Goal: Task Accomplishment & Management: Use online tool/utility

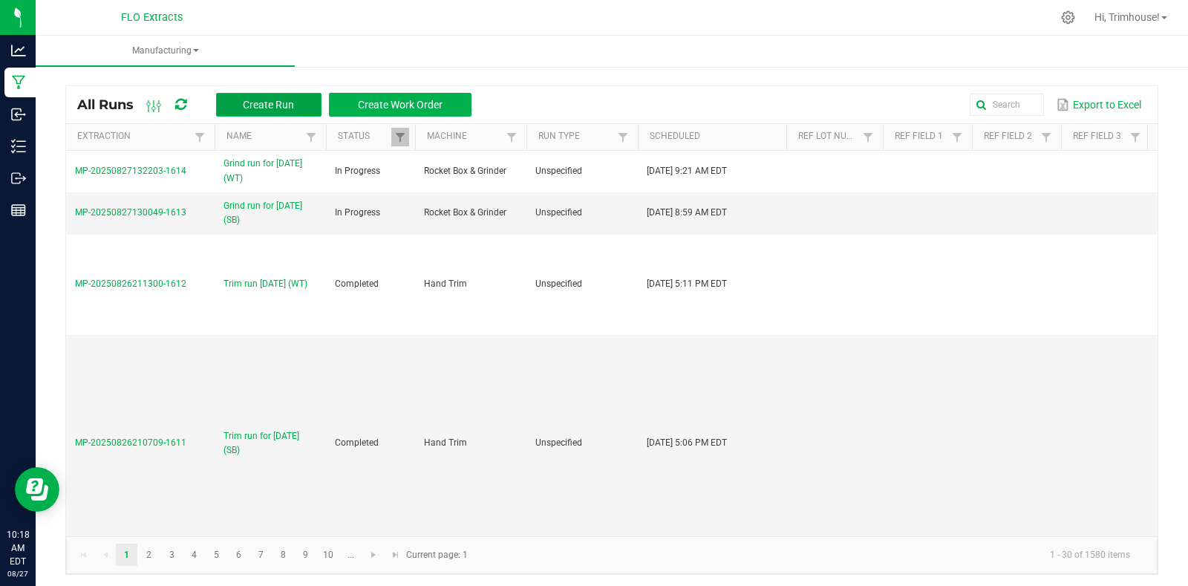
click at [246, 106] on span "Create Run" at bounding box center [268, 105] width 51 height 12
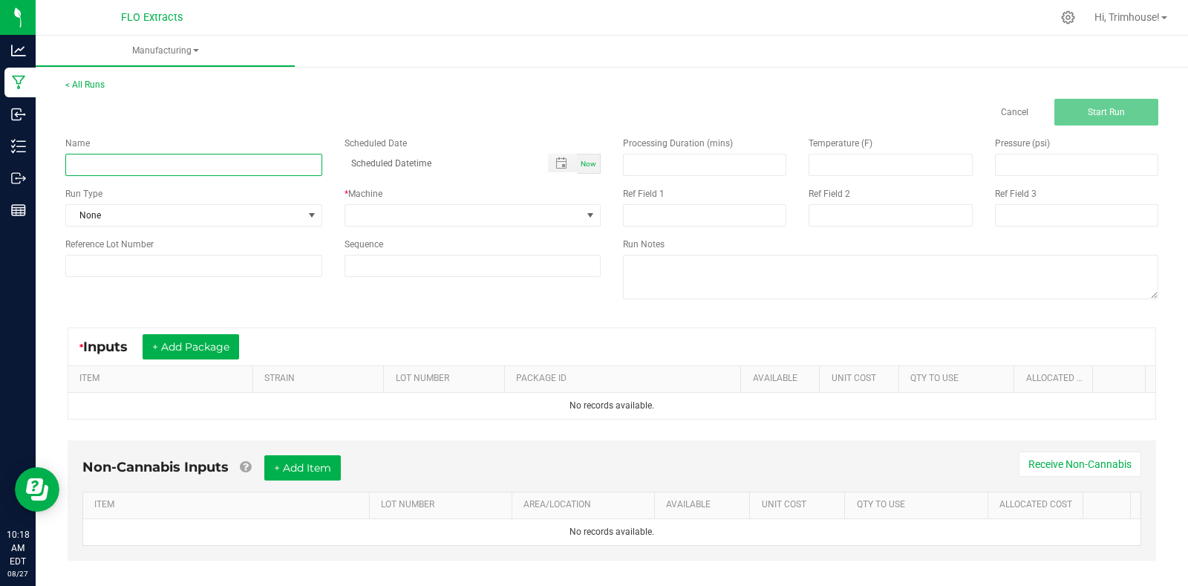
click at [175, 161] on input at bounding box center [193, 165] width 257 height 22
type input "Grind run [DATE] (PM)"
click at [580, 157] on div "Now" at bounding box center [589, 164] width 24 height 20
type input "[DATE] 10:19 AM"
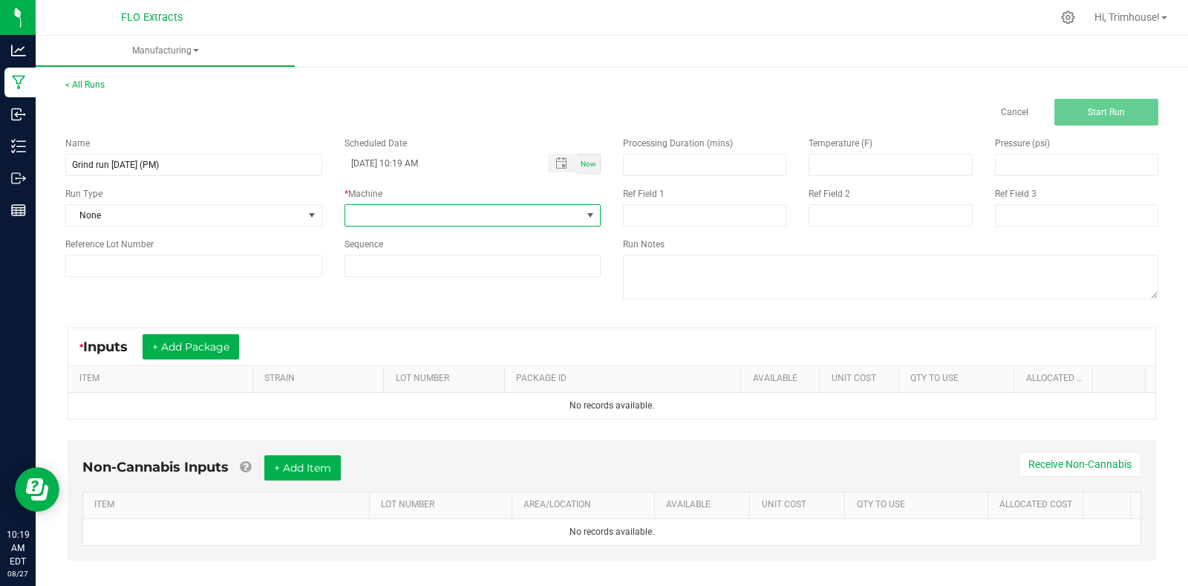
click at [410, 214] on span at bounding box center [463, 215] width 237 height 21
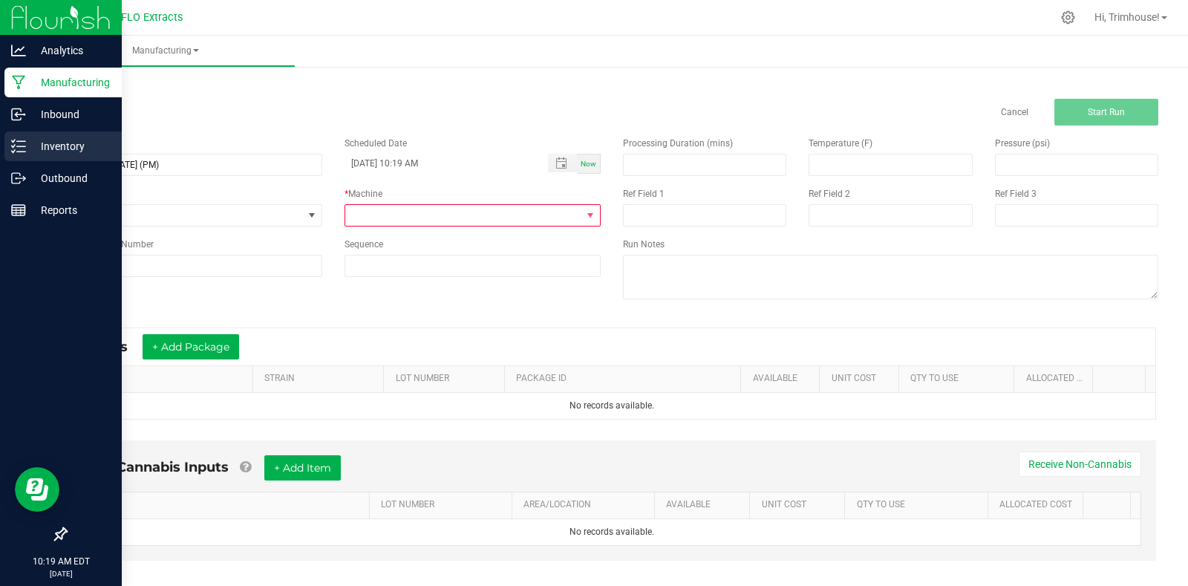
click at [50, 158] on div "Inventory" at bounding box center [62, 146] width 117 height 30
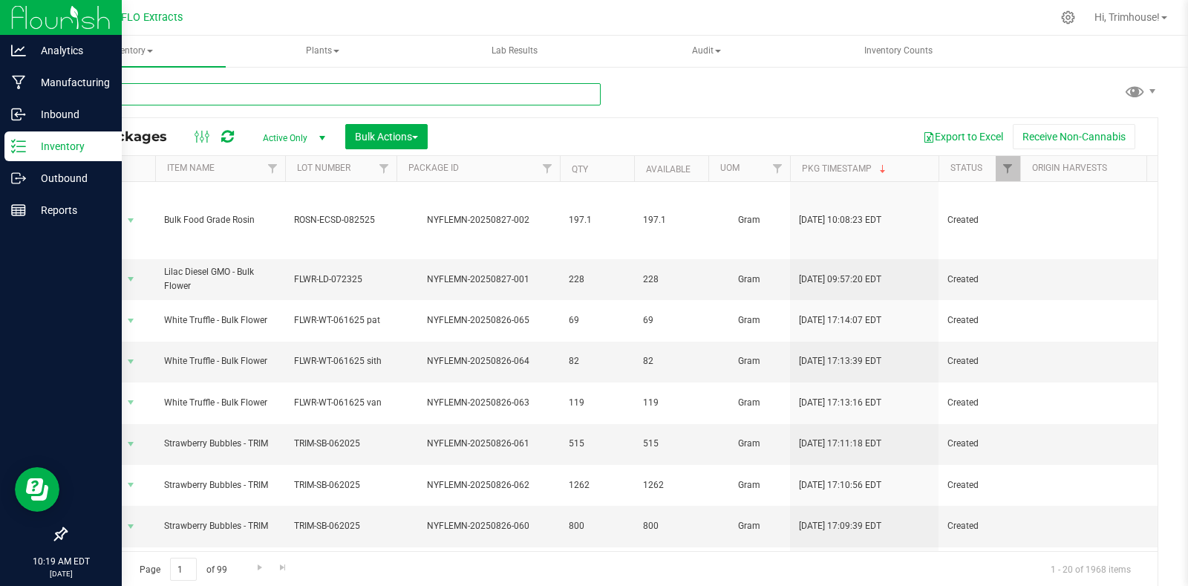
click at [342, 97] on input "text" at bounding box center [332, 94] width 535 height 22
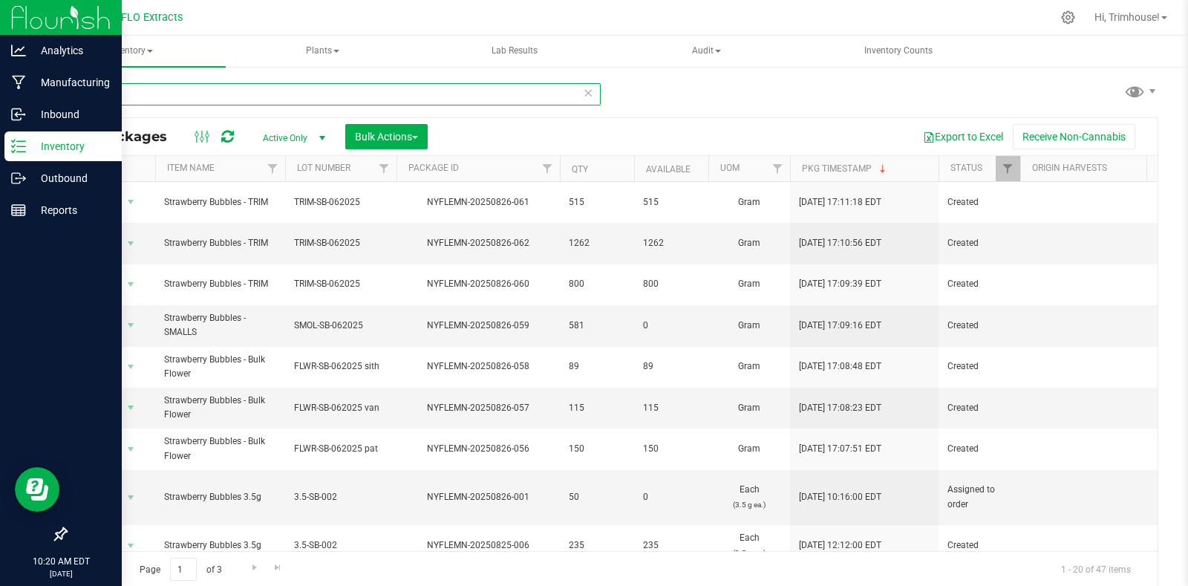
type input "s"
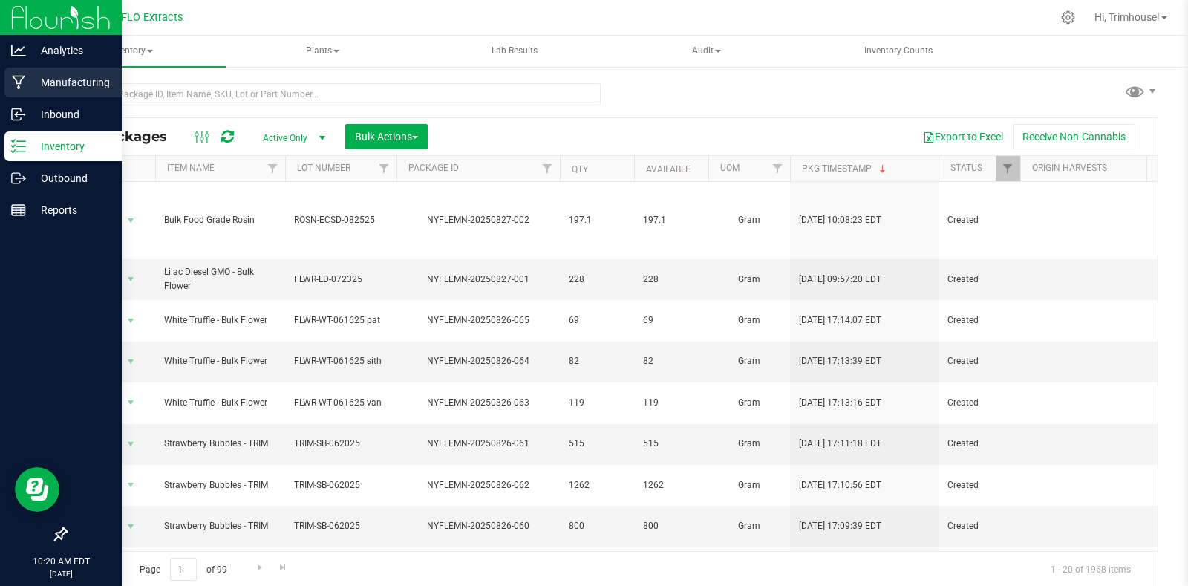
click at [70, 88] on p "Manufacturing" at bounding box center [70, 82] width 89 height 18
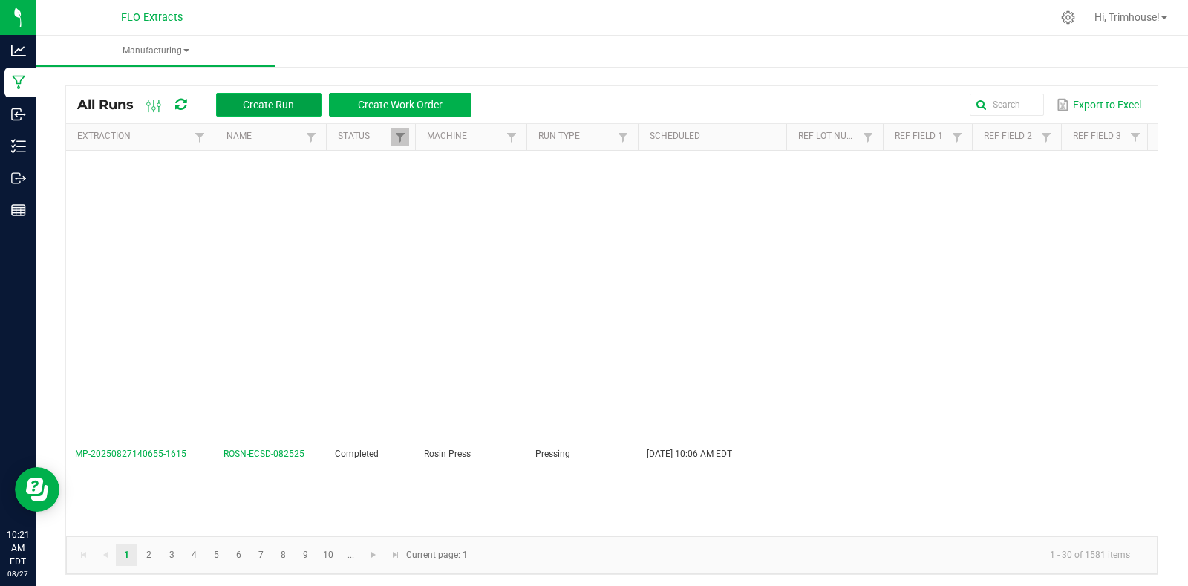
click at [301, 99] on button "Create Run" at bounding box center [268, 105] width 105 height 24
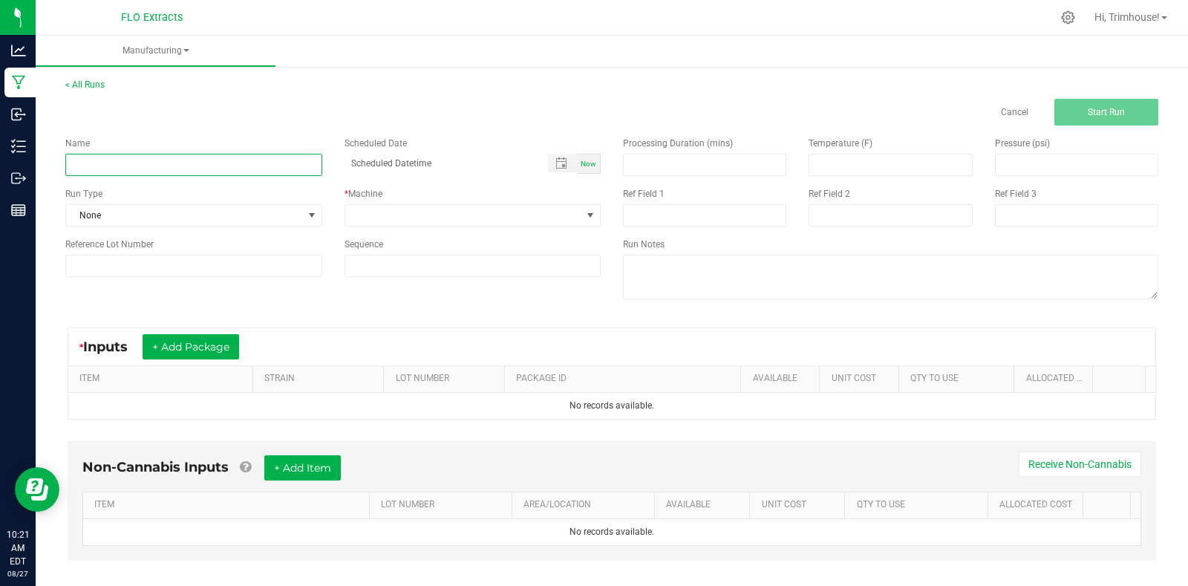
click at [193, 160] on input at bounding box center [193, 165] width 257 height 22
type input "Grind run for [DATE] (PM)"
click at [589, 167] on span "Now" at bounding box center [588, 164] width 16 height 8
type input "[DATE] 10:21 AM"
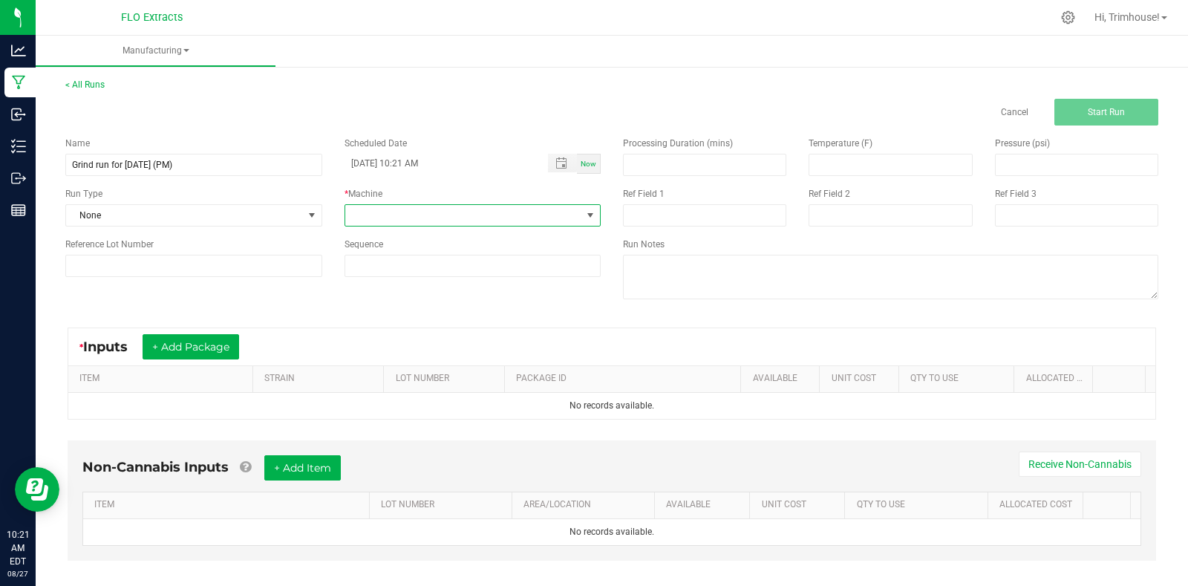
click at [587, 214] on span at bounding box center [590, 215] width 12 height 12
type input "grinder"
click at [517, 278] on li "Rocket Box & Grinder" at bounding box center [468, 278] width 252 height 25
click at [217, 347] on button "+ Add Package" at bounding box center [191, 346] width 96 height 25
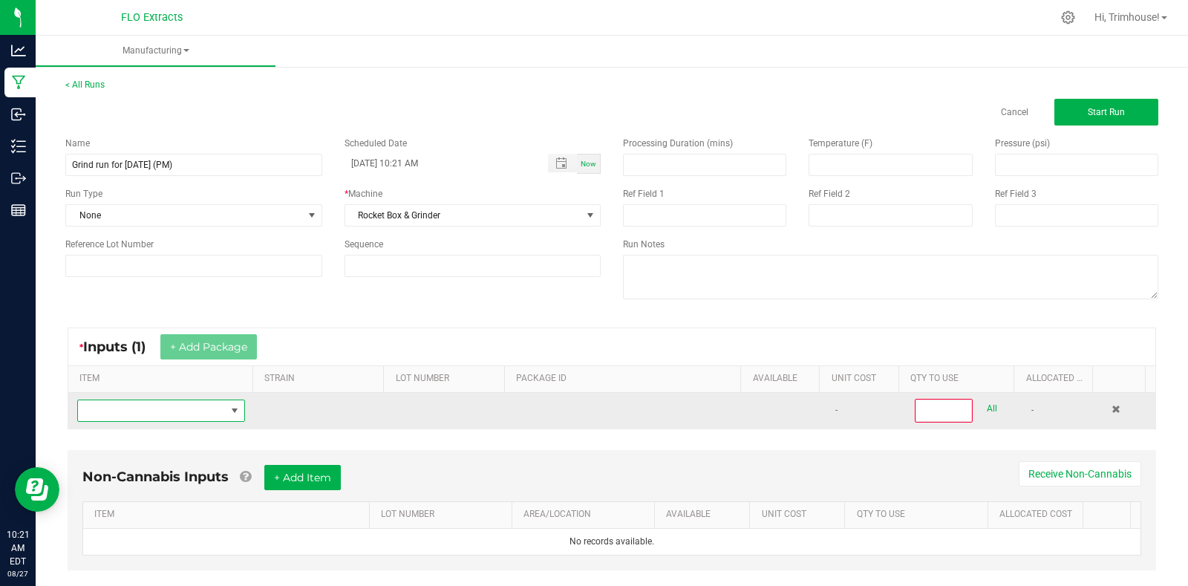
click at [162, 411] on span "NO DATA FOUND" at bounding box center [152, 410] width 148 height 21
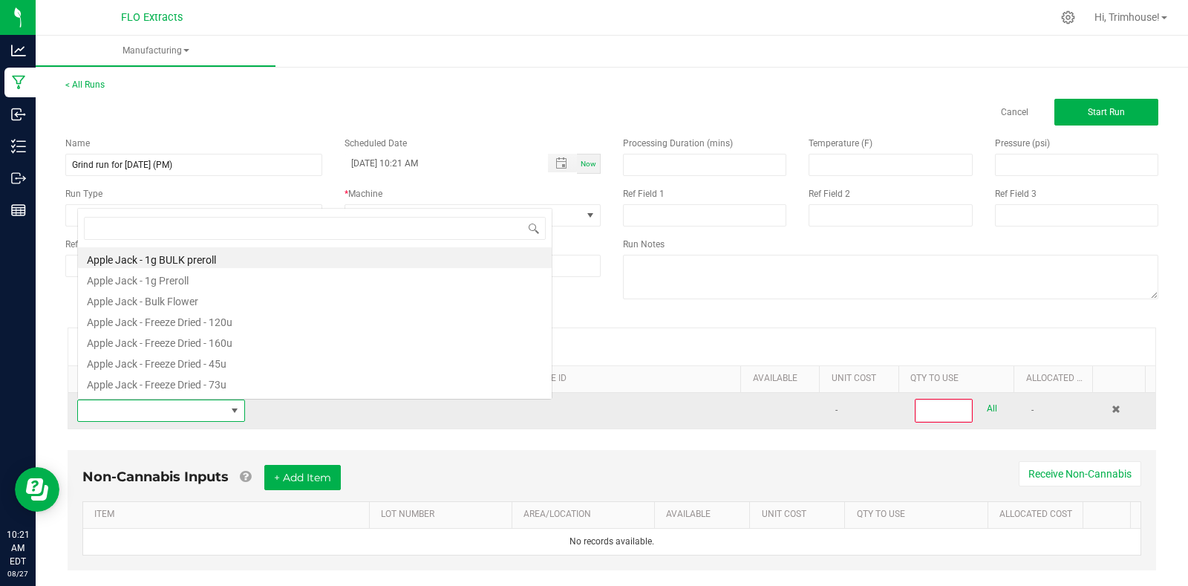
scroll to position [22, 163]
type input "maraschino"
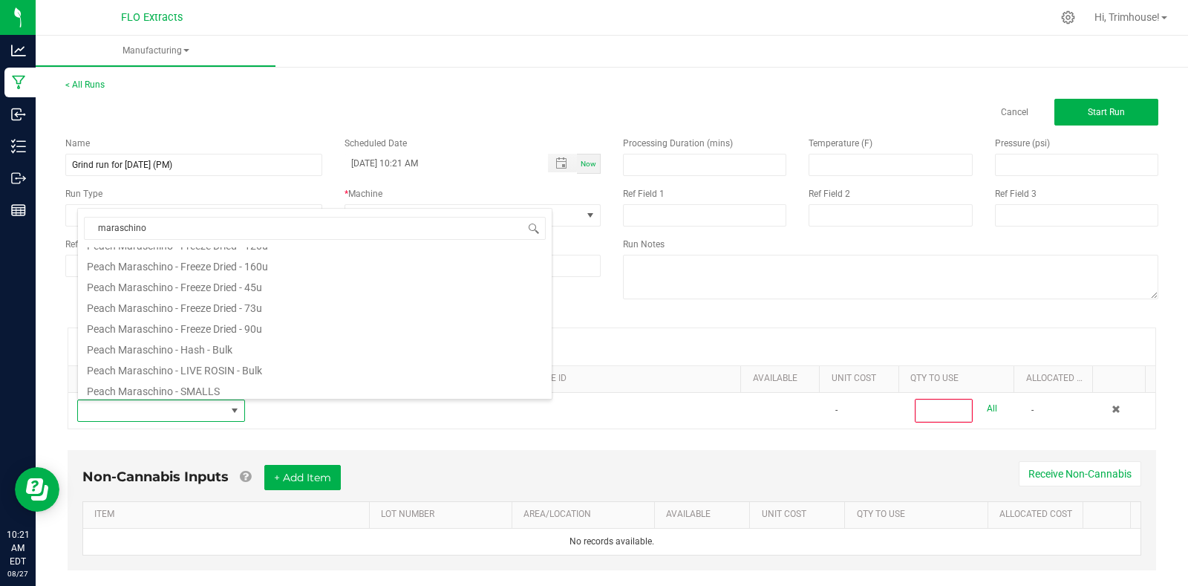
scroll to position [130, 0]
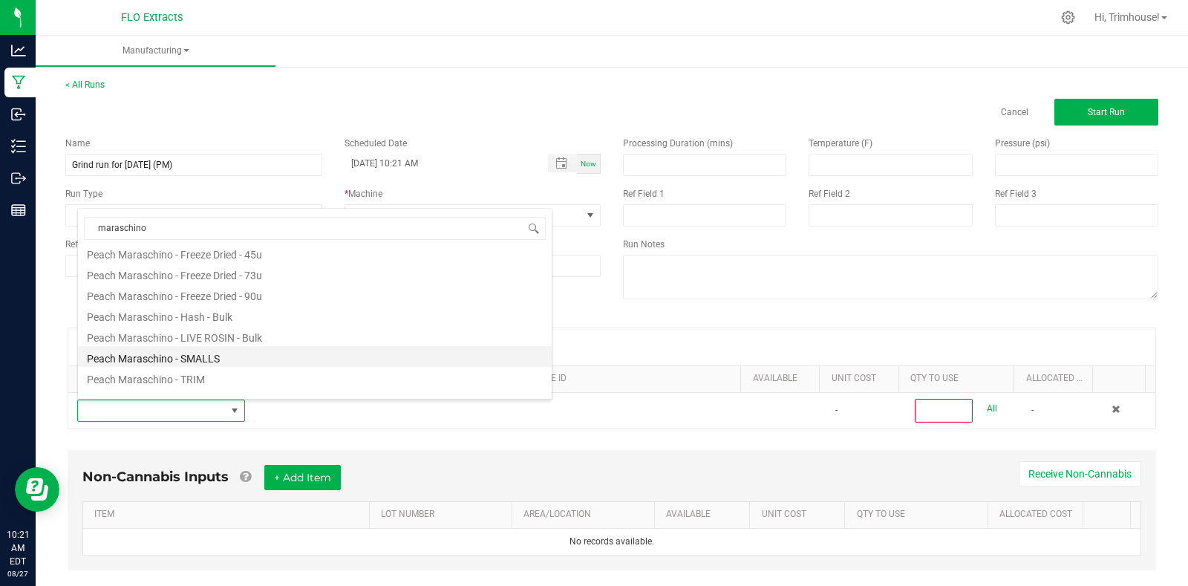
click at [330, 354] on li "Peach Maraschino - SMALLS" at bounding box center [315, 356] width 474 height 21
type input "0"
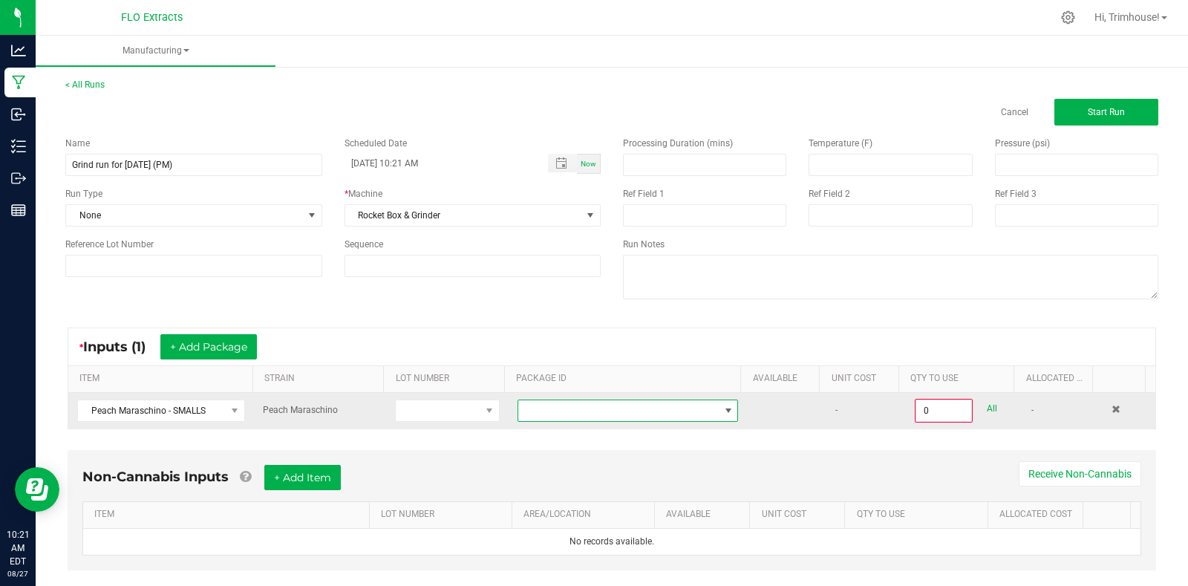
click at [635, 406] on span at bounding box center [618, 410] width 200 height 21
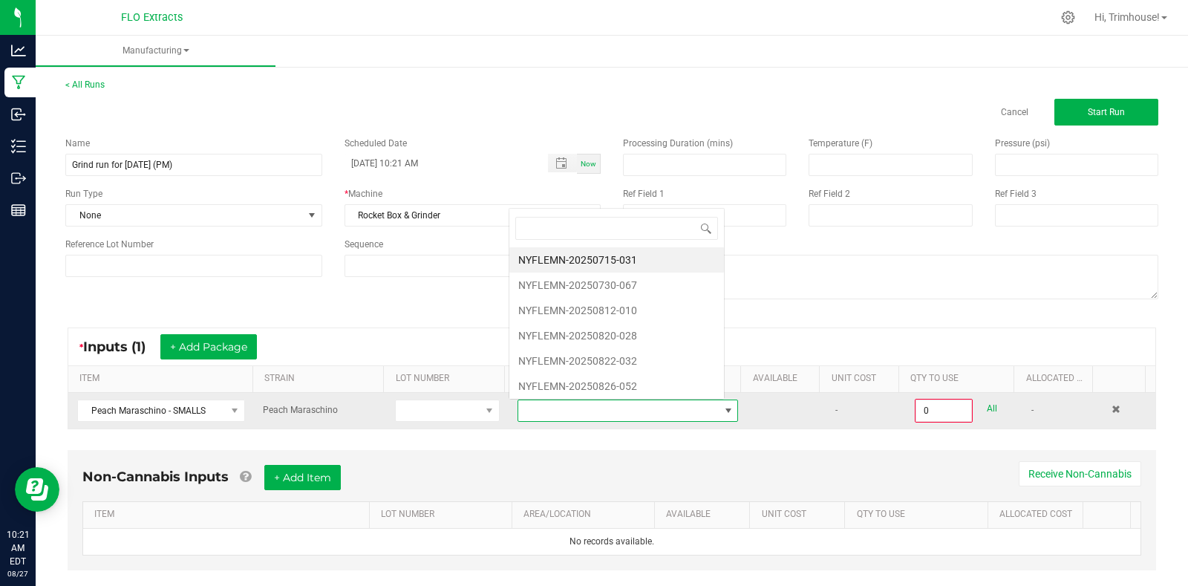
scroll to position [22, 214]
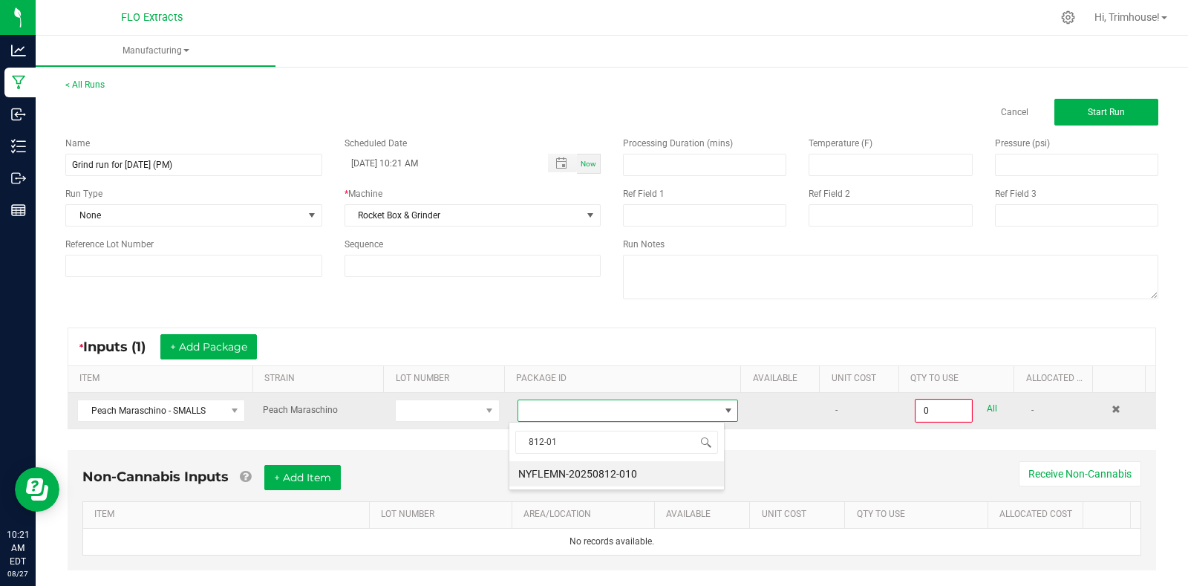
type input "812-010"
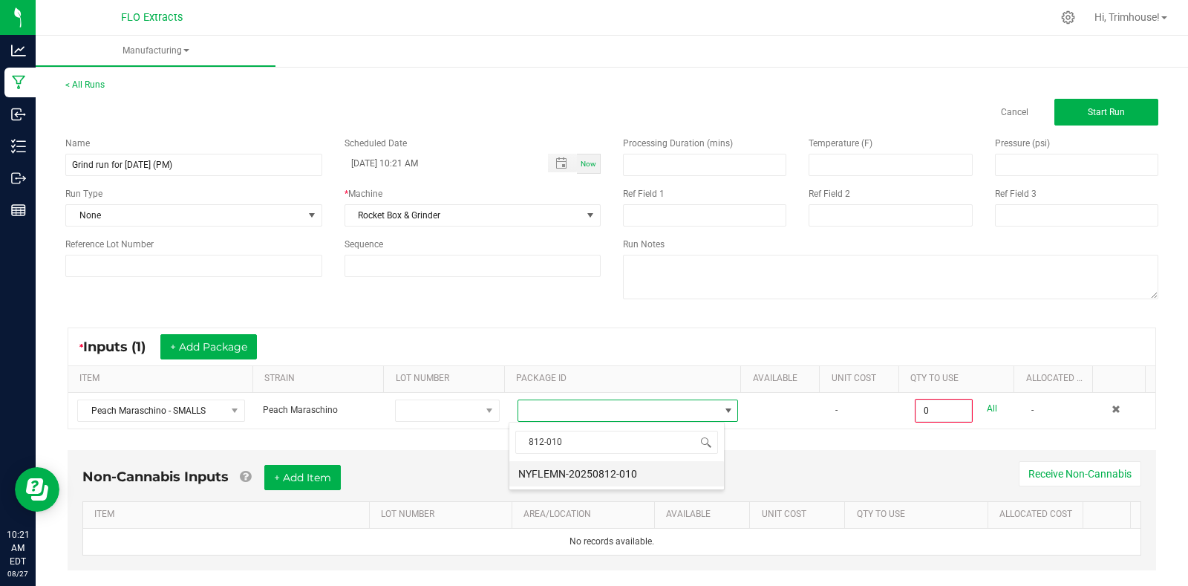
click at [625, 472] on li "NYFLEMN-20250812-010" at bounding box center [616, 473] width 214 height 25
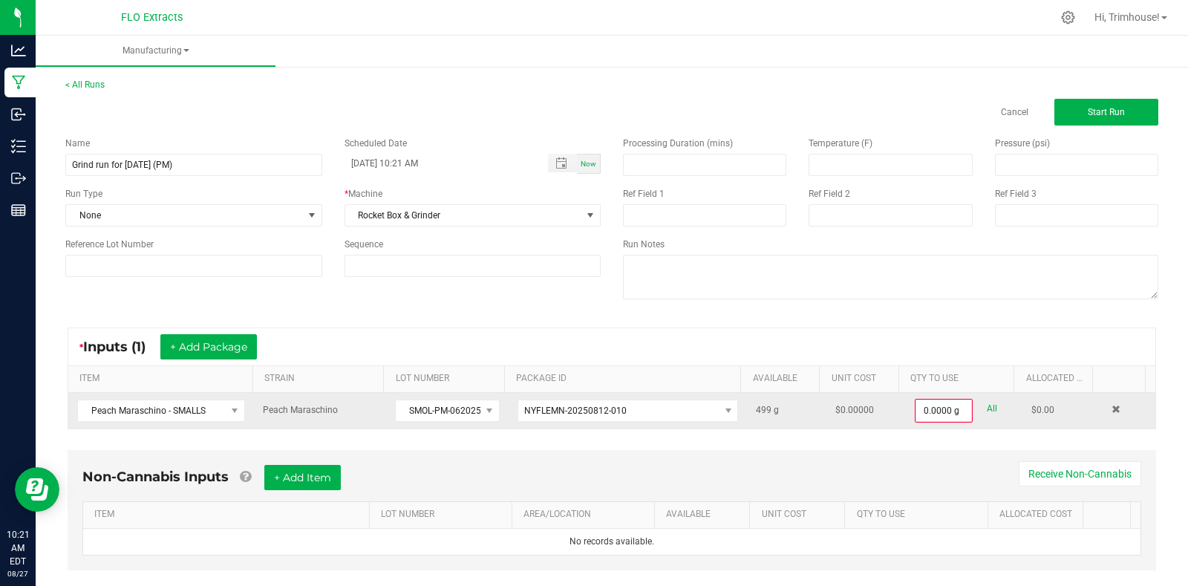
click at [986, 407] on link "All" at bounding box center [991, 409] width 10 height 20
type input "499.0000 g"
click at [1095, 103] on button "Start Run" at bounding box center [1106, 112] width 104 height 27
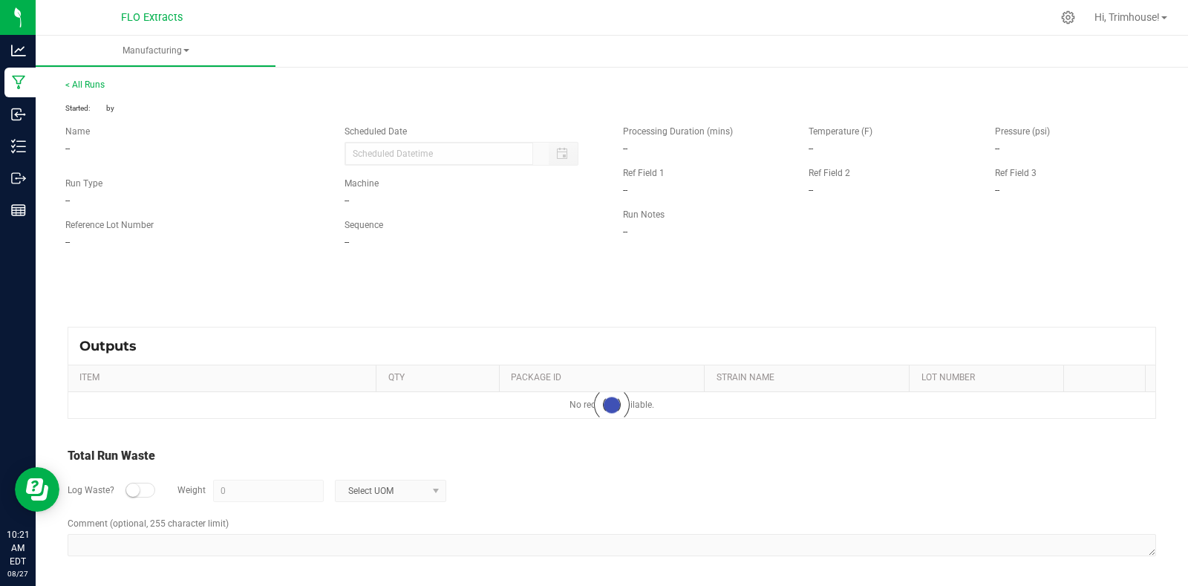
type input "[DATE] 10:21 AM"
